Goal: Task Accomplishment & Management: Use online tool/utility

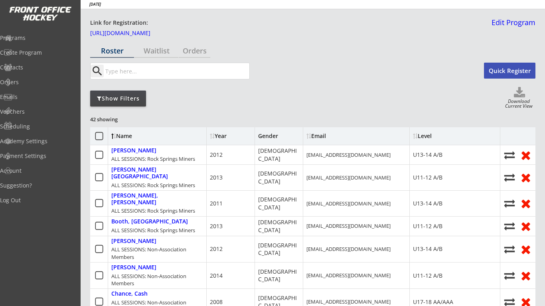
scroll to position [17, 0]
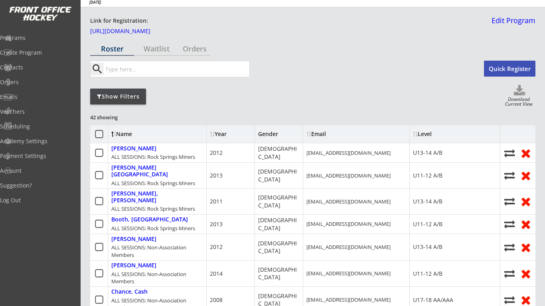
click at [100, 132] on icon at bounding box center [99, 134] width 10 height 10
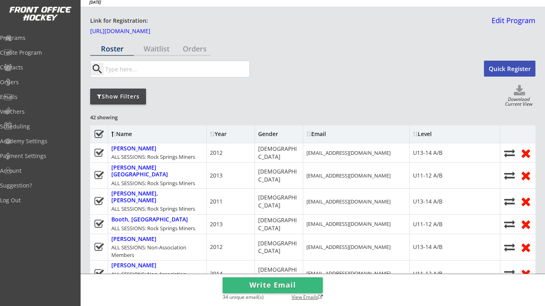
click at [310, 300] on div "View Emails" at bounding box center [305, 298] width 36 height 6
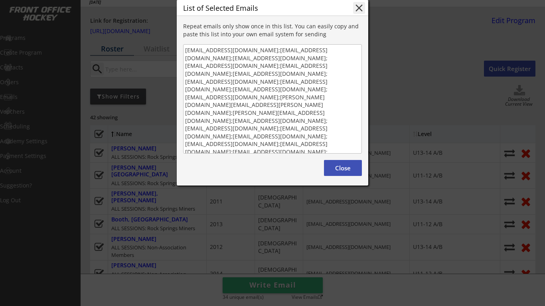
click at [185, 90] on textarea "[EMAIL_ADDRESS][DOMAIN_NAME];[EMAIL_ADDRESS][DOMAIN_NAME];[EMAIL_ADDRESS][DOMAI…" at bounding box center [272, 98] width 179 height 109
drag, startPoint x: 185, startPoint y: 90, endPoint x: 310, endPoint y: 213, distance: 175.1
click at [310, 185] on div "List of Selected Emails close Repeat emails only show once in this list. You ca…" at bounding box center [272, 92] width 191 height 185
click at [348, 176] on button "Close" at bounding box center [343, 168] width 38 height 16
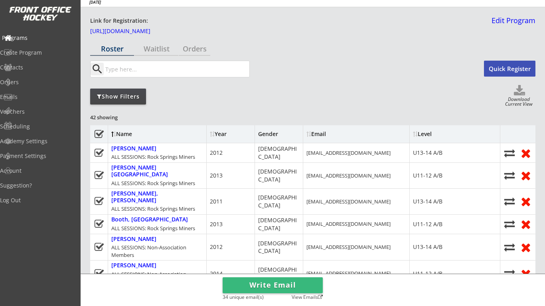
click at [45, 36] on div "Programs" at bounding box center [38, 38] width 72 height 6
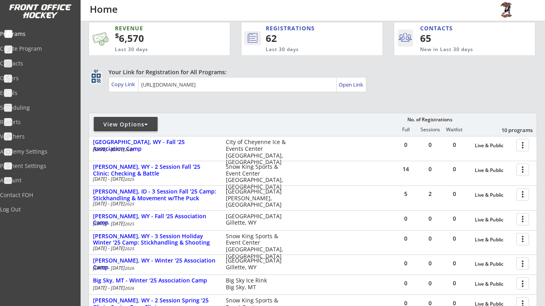
scroll to position [10, 0]
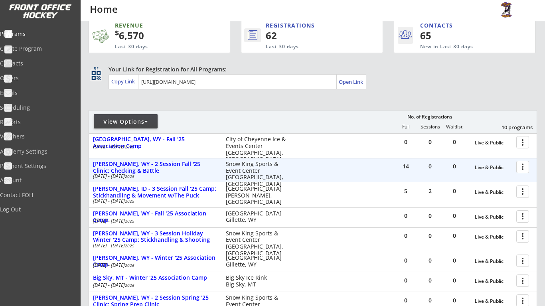
click at [524, 171] on div at bounding box center [524, 167] width 14 height 14
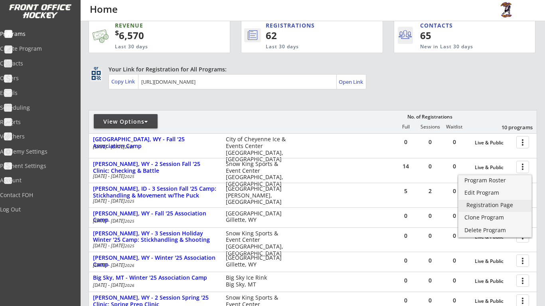
click at [501, 204] on div "Registration Page" at bounding box center [494, 205] width 57 height 6
click at [287, 118] on div "View Options No. of Registrations Full Sessions Waitlist 10 programs" at bounding box center [313, 121] width 448 height 23
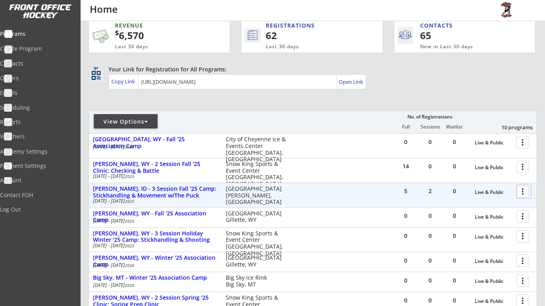
click at [521, 195] on div at bounding box center [524, 191] width 14 height 14
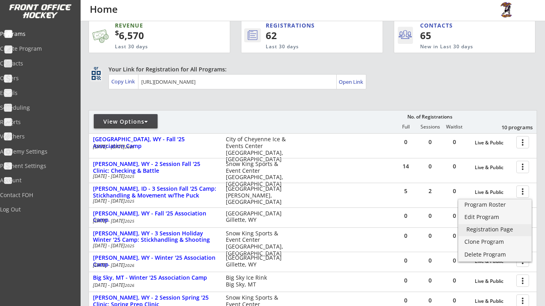
click at [508, 230] on div "Registration Page" at bounding box center [494, 230] width 57 height 6
